Goal: Information Seeking & Learning: Learn about a topic

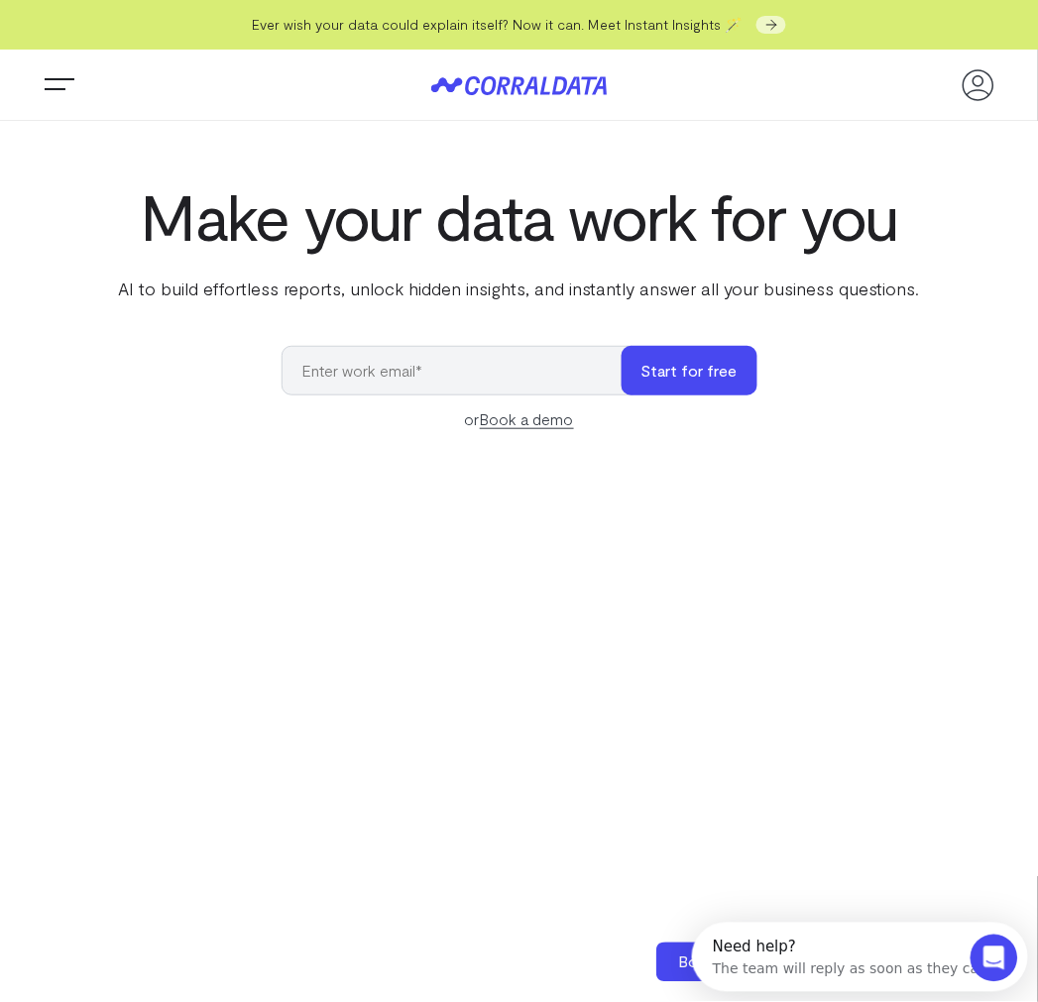
click at [40, 83] on div "Platform AI Reporting Use AI to effortlessly answer any business questions from…" at bounding box center [519, 85] width 1038 height 71
click at [55, 81] on button "Trigger Menu" at bounding box center [60, 85] width 40 height 40
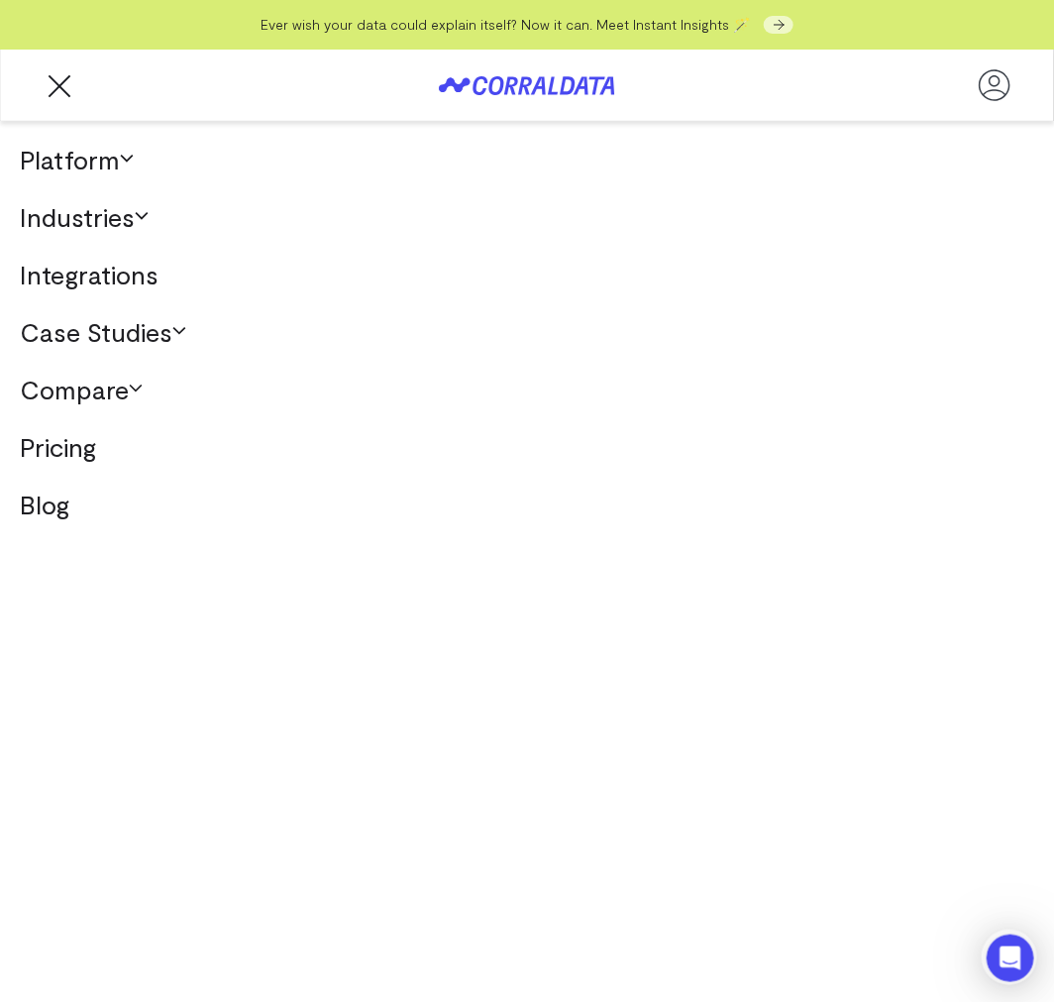
click at [141, 152] on link "Platform" at bounding box center [527, 159] width 1054 height 57
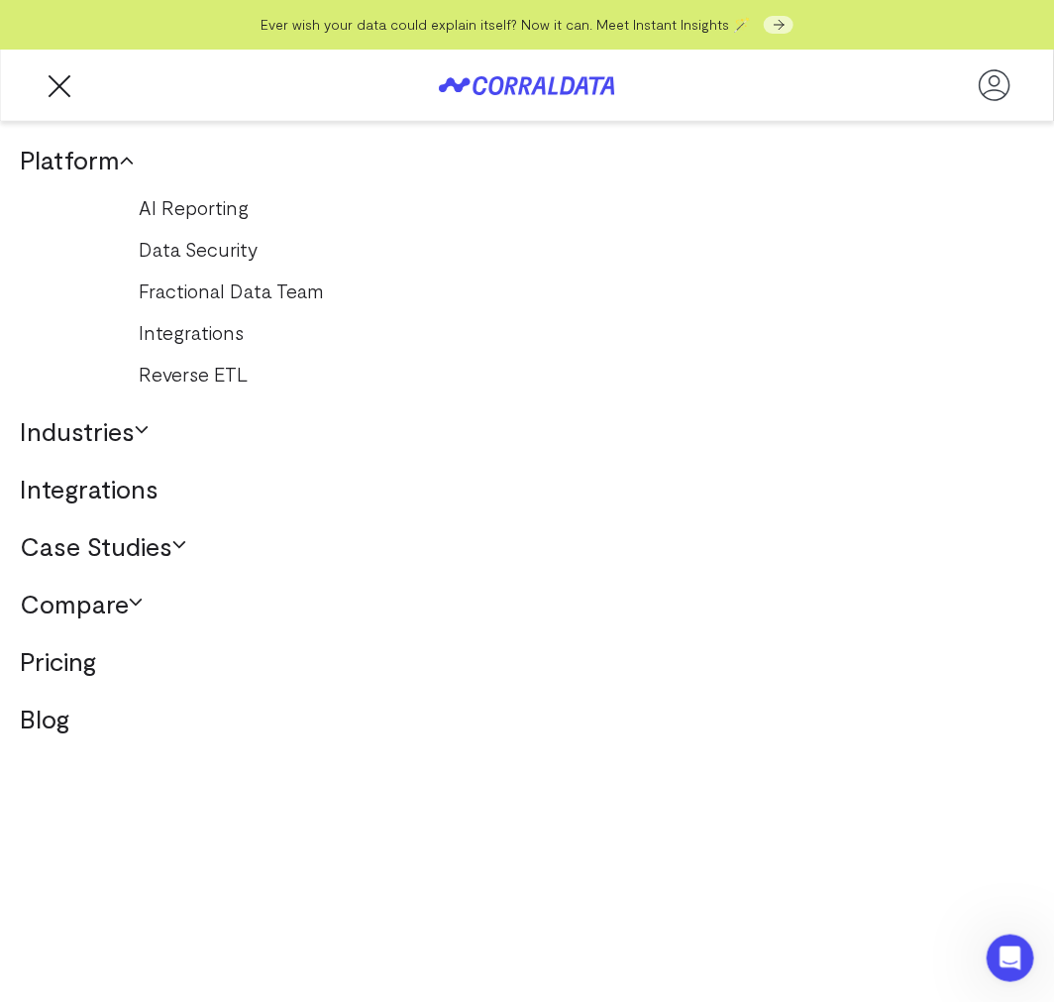
click at [92, 661] on link "Pricing" at bounding box center [527, 660] width 1054 height 57
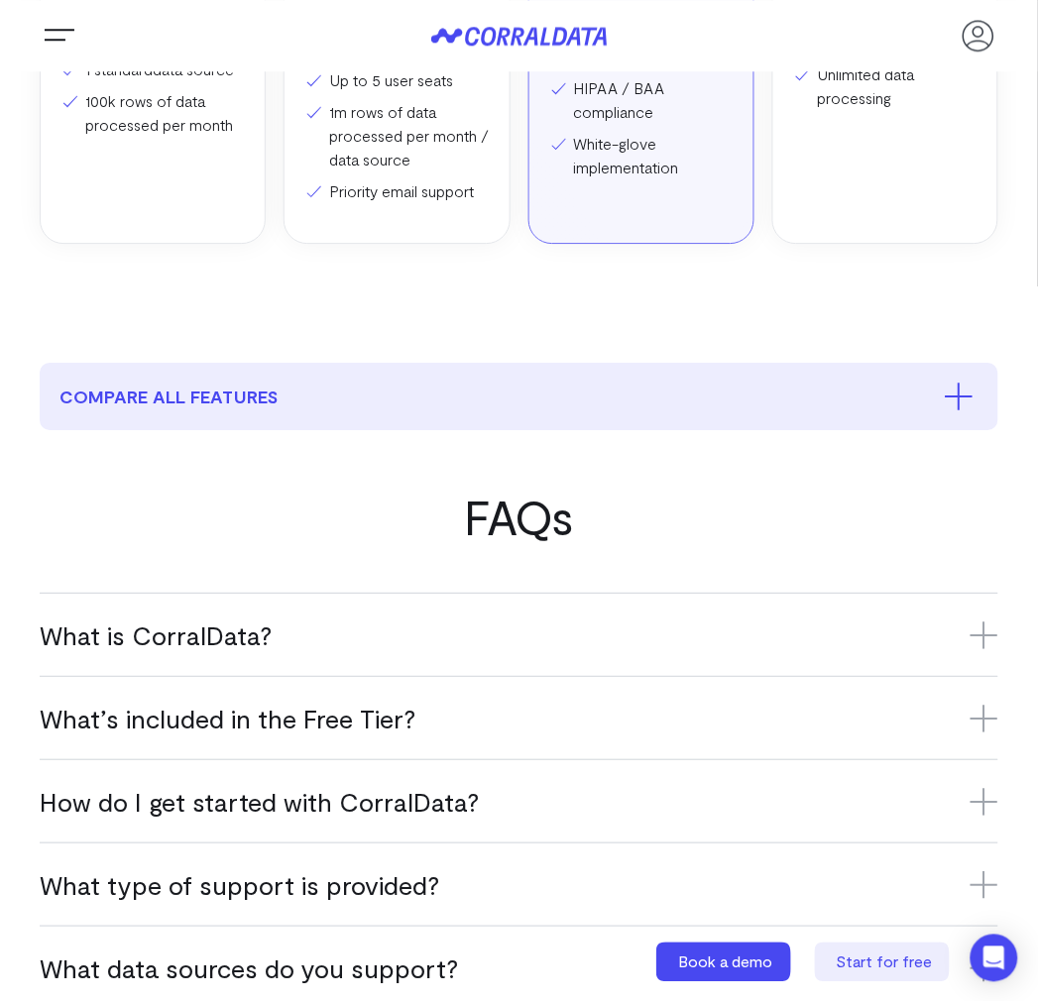
scroll to position [991, 0]
